Goal: Task Accomplishment & Management: Complete application form

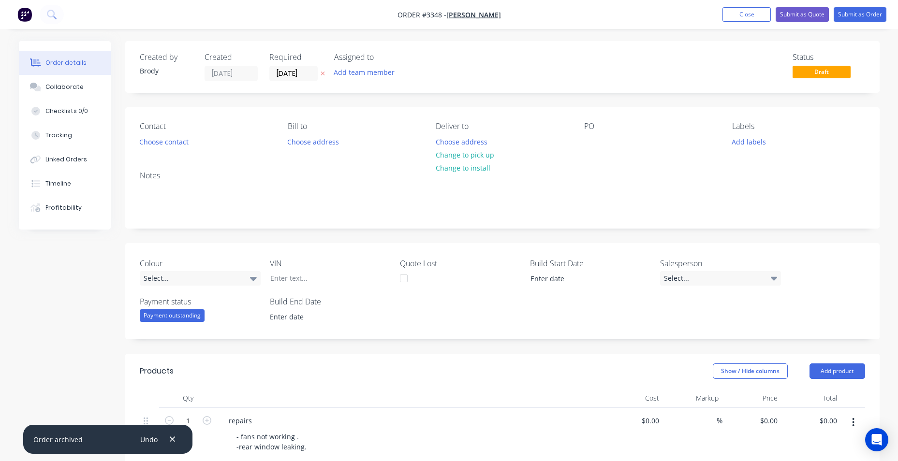
scroll to position [269, 0]
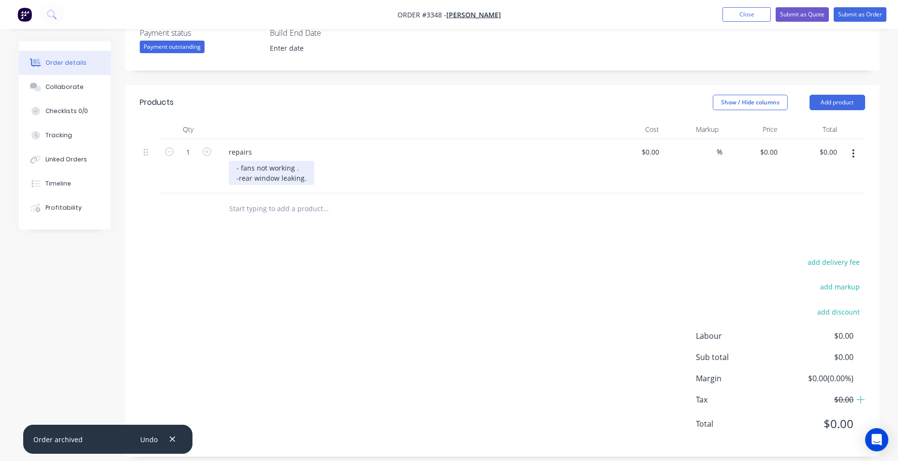
click at [305, 178] on div "- fans not working . -rear window leaking." at bounding box center [272, 173] width 86 height 24
click at [290, 205] on input "text" at bounding box center [325, 208] width 193 height 19
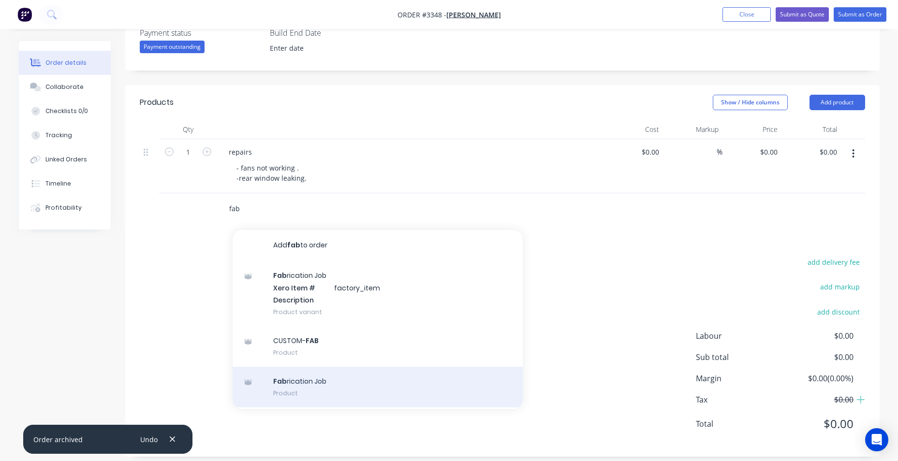
type input "fab"
click at [344, 387] on div "Fab rication Job Product" at bounding box center [378, 387] width 290 height 41
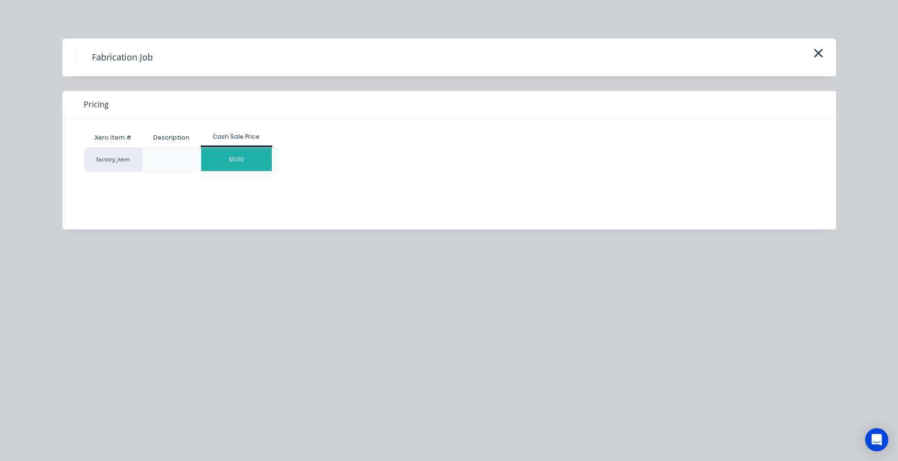
click at [231, 169] on div "$0.00" at bounding box center [236, 159] width 71 height 23
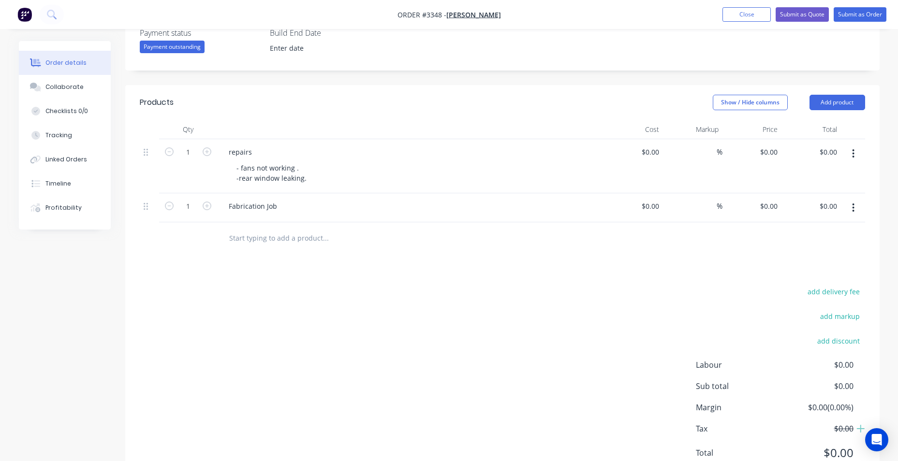
click at [633, 202] on div "$0.00 $0.00" at bounding box center [633, 207] width 59 height 29
click at [647, 206] on div at bounding box center [633, 207] width 59 height 29
type input "$55.00"
click at [238, 240] on input "text" at bounding box center [325, 237] width 193 height 19
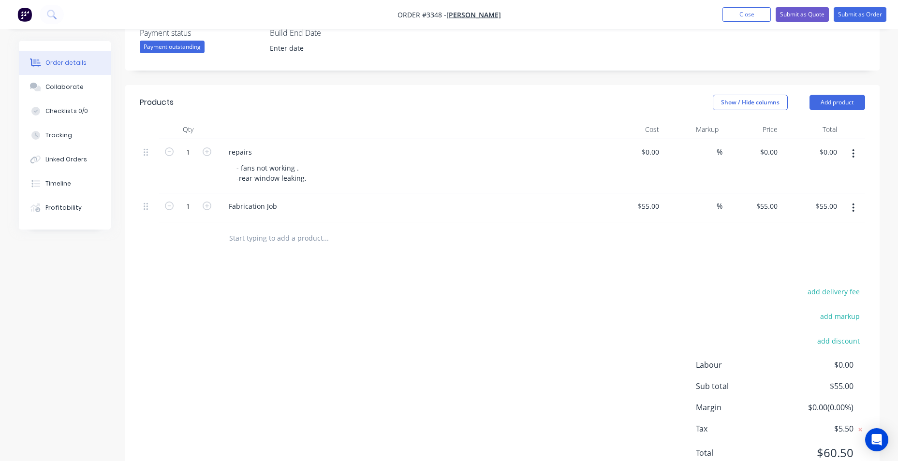
drag, startPoint x: 292, startPoint y: 205, endPoint x: 304, endPoint y: 201, distance: 13.2
click at [296, 203] on div "Fabrication Job" at bounding box center [410, 206] width 379 height 14
click at [824, 214] on div "$55.00 $55.00" at bounding box center [810, 207] width 59 height 29
click at [827, 205] on input "55.00" at bounding box center [828, 206] width 26 height 14
type input "480"
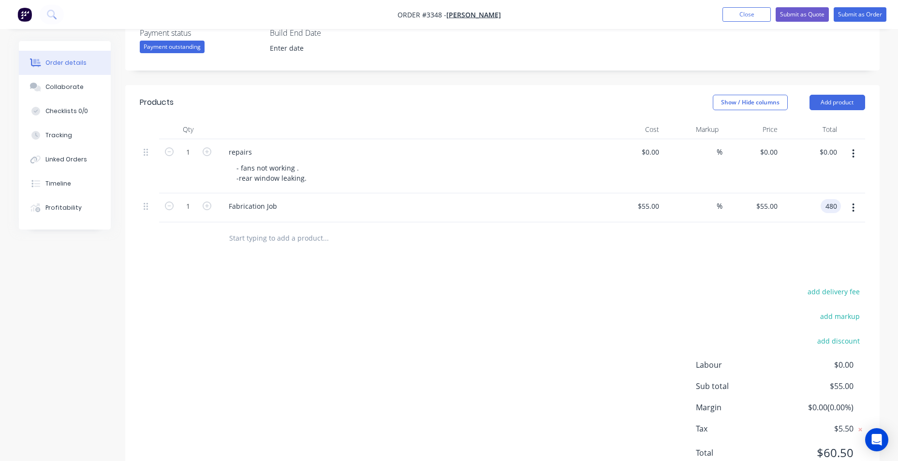
type input "772.73"
type input "$480.00"
click at [289, 208] on div "Fabrication Job" at bounding box center [410, 206] width 379 height 14
click at [276, 211] on div "Fabrication Job" at bounding box center [253, 206] width 64 height 14
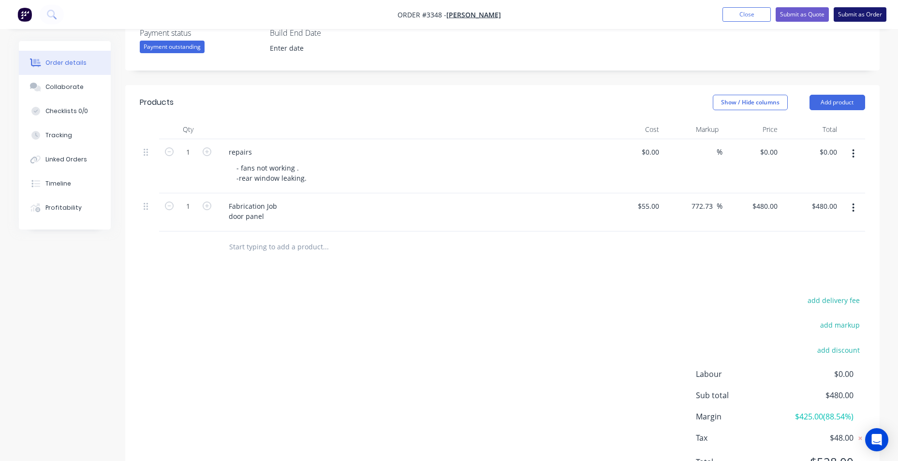
click at [851, 18] on button "Submit as Order" at bounding box center [860, 14] width 53 height 15
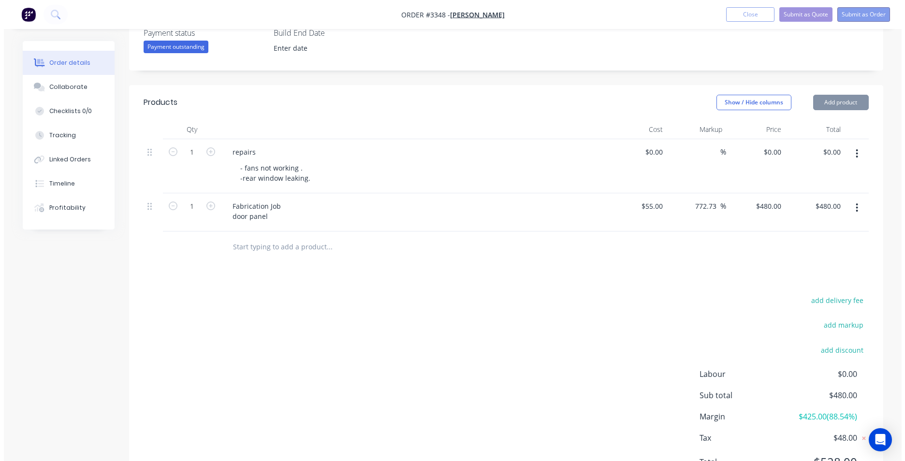
scroll to position [0, 0]
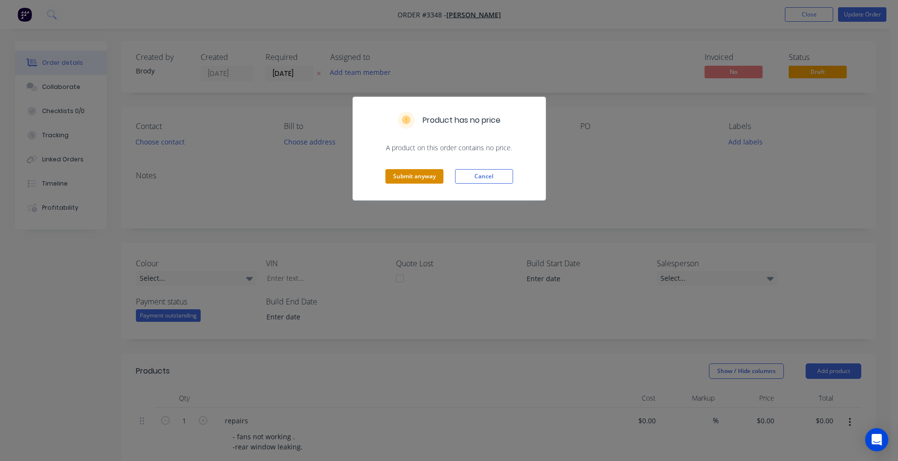
click at [396, 175] on button "Submit anyway" at bounding box center [414, 176] width 58 height 15
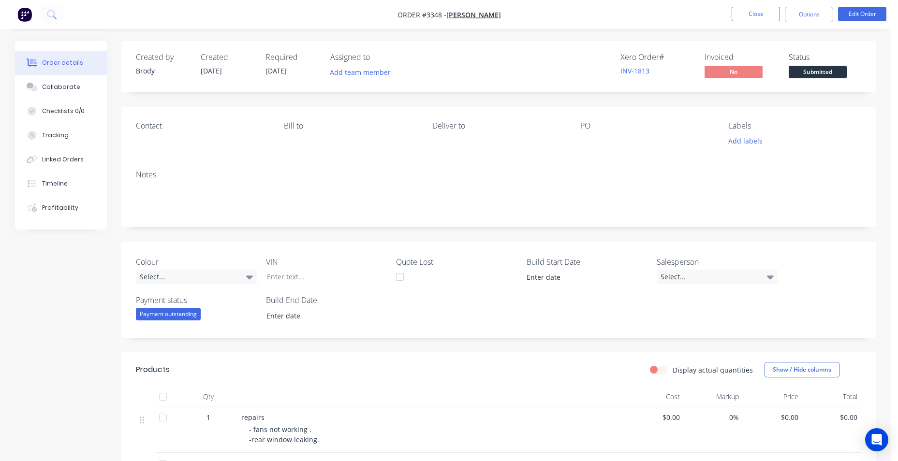
click at [8, 12] on nav "Order #3348 - [PERSON_NAME] Close Options Edit Order" at bounding box center [449, 14] width 898 height 29
click at [15, 12] on button "button" at bounding box center [25, 14] width 20 height 15
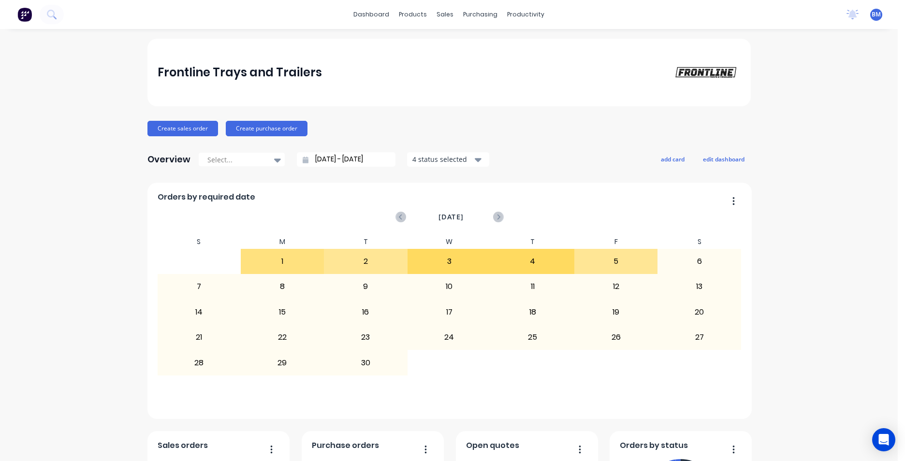
click at [520, 5] on div "dashboard products sales purchasing productivity dashboard products Product Cat…" at bounding box center [449, 14] width 898 height 29
click at [551, 46] on link "Workflow" at bounding box center [560, 45] width 128 height 19
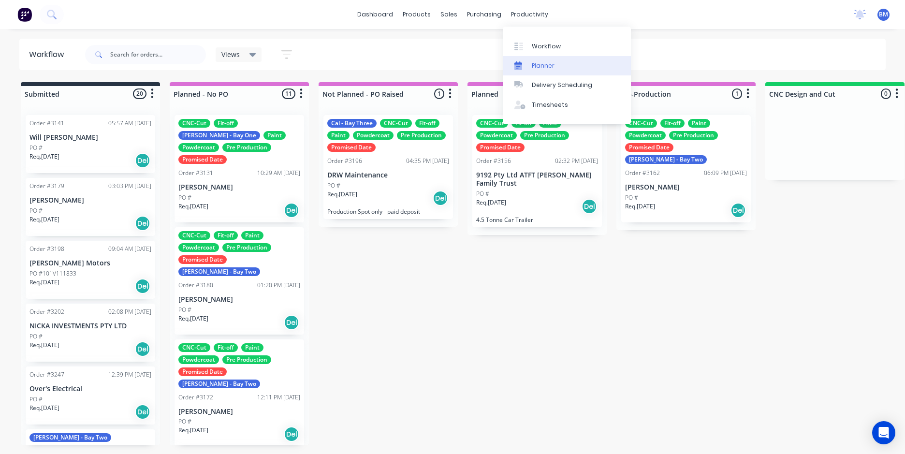
click at [545, 63] on div "Planner" at bounding box center [543, 65] width 23 height 9
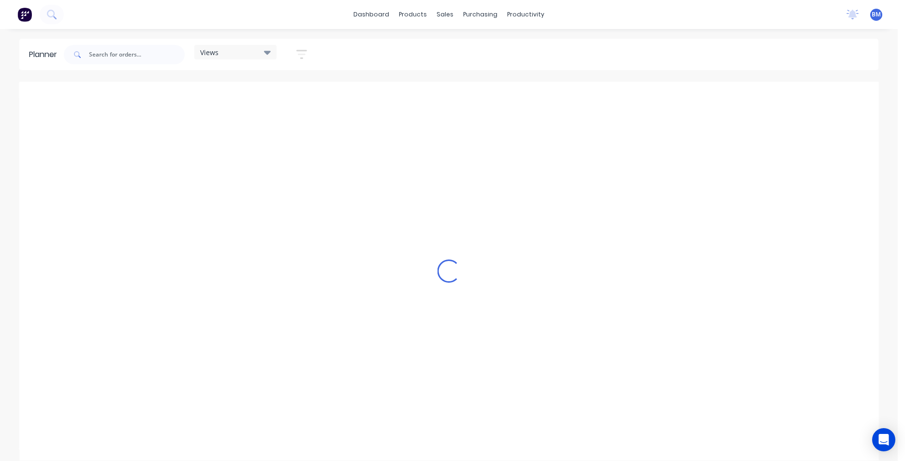
scroll to position [0, 619]
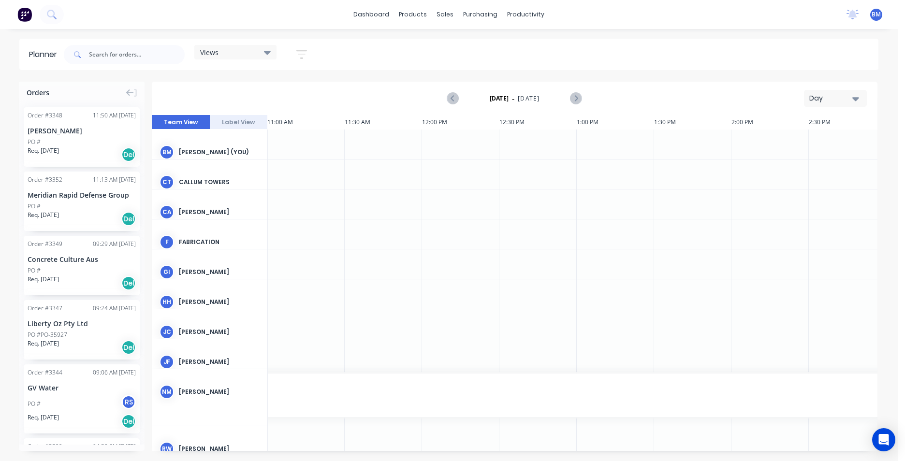
click at [865, 99] on button "Day" at bounding box center [835, 98] width 63 height 17
click at [823, 157] on div "Month" at bounding box center [818, 162] width 96 height 19
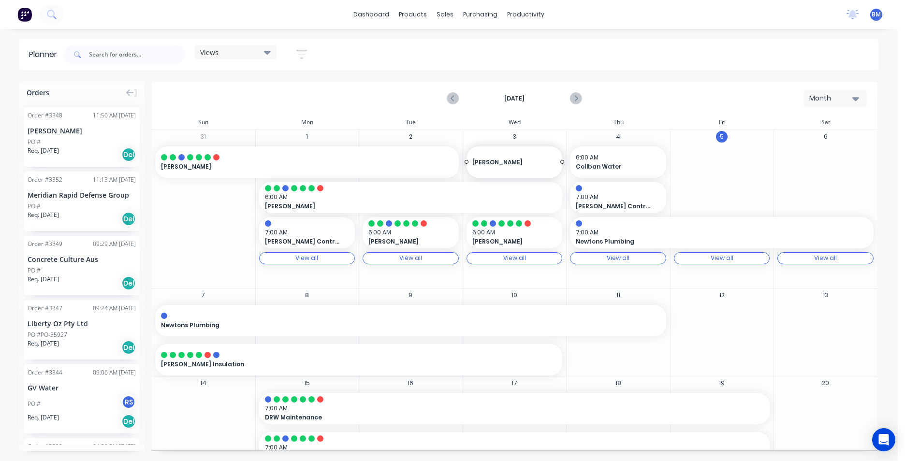
drag, startPoint x: 36, startPoint y: 125, endPoint x: 502, endPoint y: 279, distance: 490.7
click at [526, 259] on div "View all View all" at bounding box center [515, 258] width 96 height 12
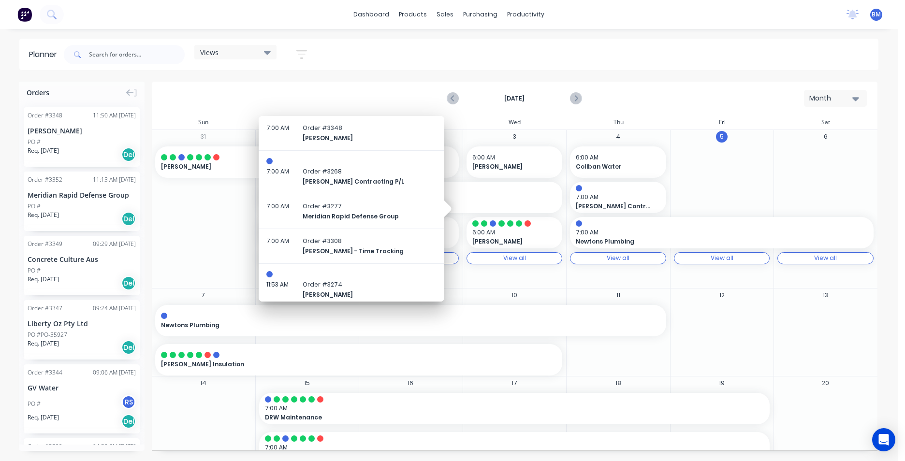
scroll to position [162, 0]
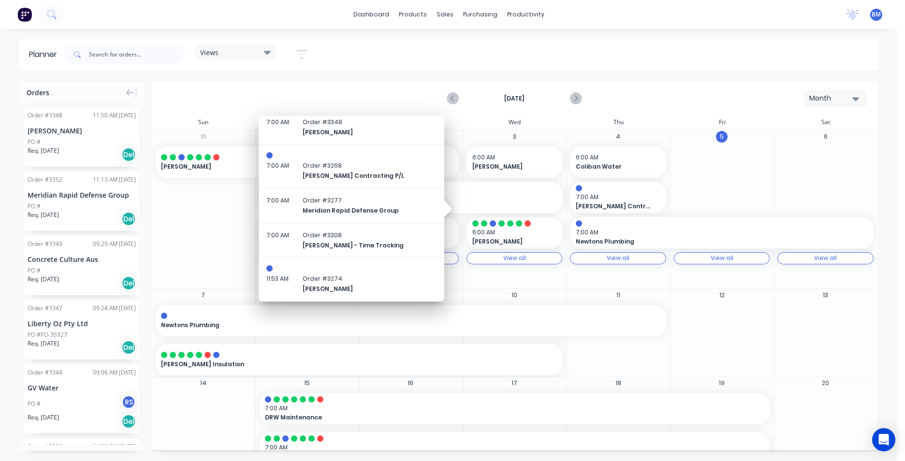
click at [301, 87] on div "[DATE] Month" at bounding box center [515, 98] width 724 height 31
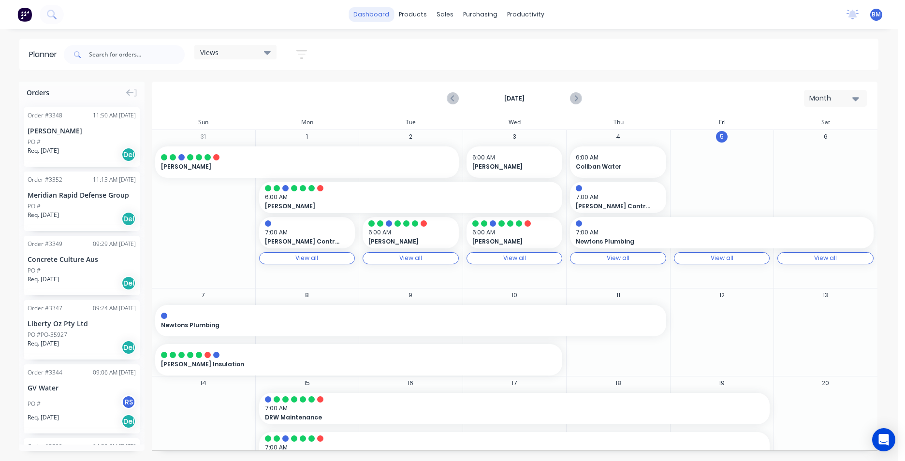
click at [377, 15] on link "dashboard" at bounding box center [371, 14] width 45 height 15
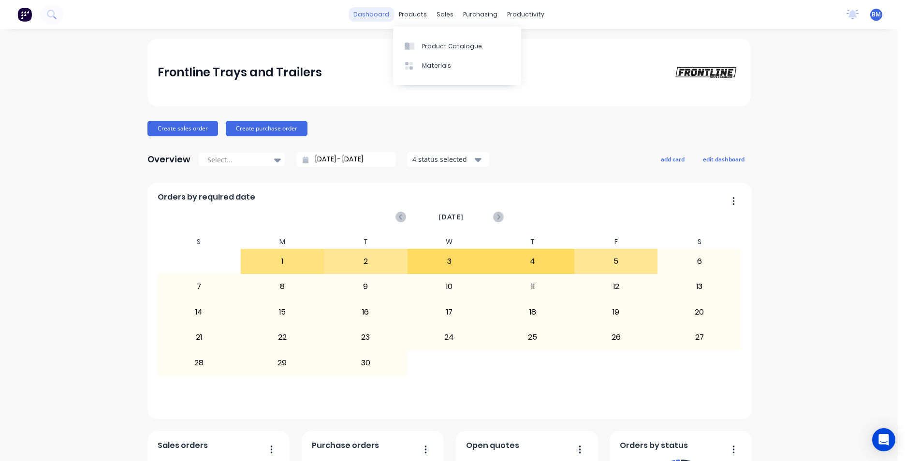
click at [393, 11] on link "dashboard" at bounding box center [371, 14] width 45 height 15
click at [55, 15] on icon at bounding box center [51, 14] width 9 height 9
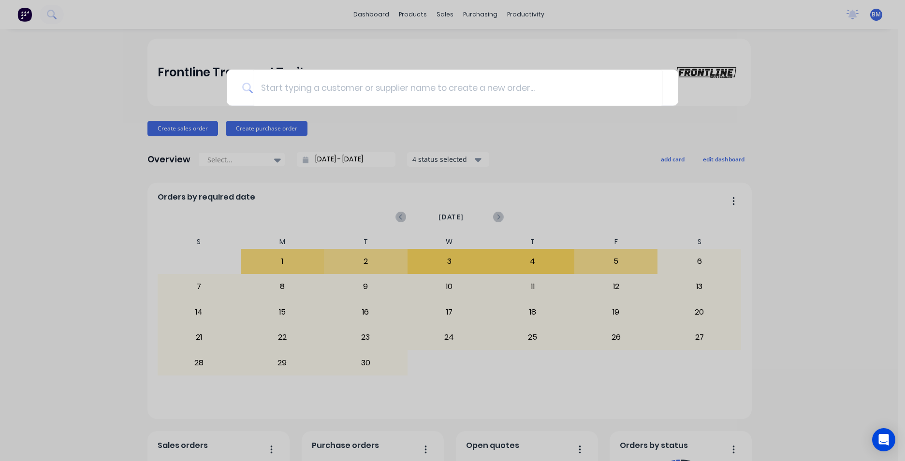
drag, startPoint x: 313, startPoint y: 19, endPoint x: 357, endPoint y: 8, distance: 45.7
click at [316, 18] on div at bounding box center [452, 230] width 905 height 461
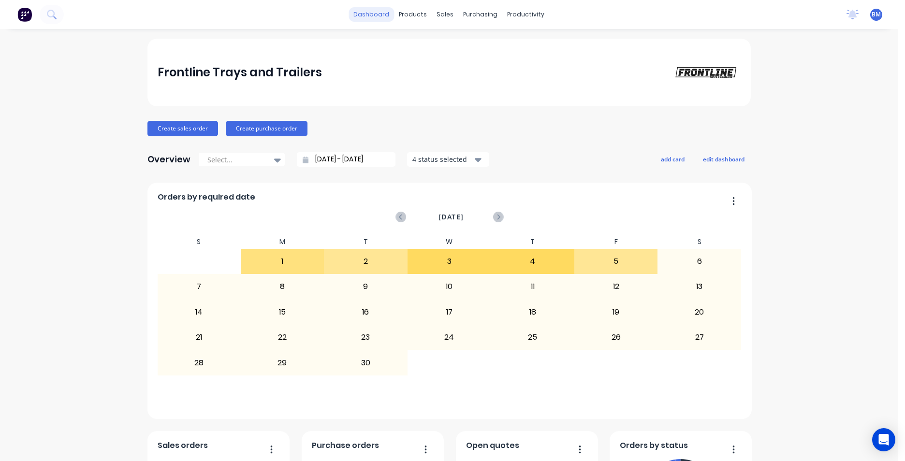
drag, startPoint x: 357, startPoint y: 8, endPoint x: 361, endPoint y: 16, distance: 8.6
click at [358, 8] on link "dashboard" at bounding box center [371, 14] width 45 height 15
click at [364, 14] on link "dashboard" at bounding box center [371, 14] width 45 height 15
